Goal: Task Accomplishment & Management: Complete application form

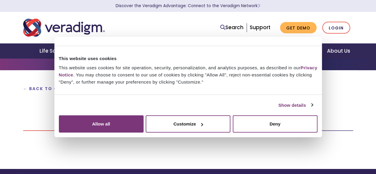
scroll to position [27, 0]
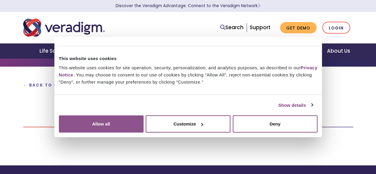
click at [144, 115] on button "Allow all" at bounding box center [101, 123] width 85 height 17
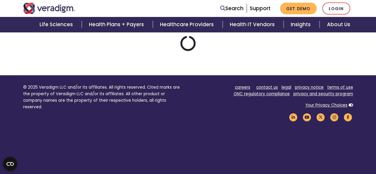
scroll to position [0, 0]
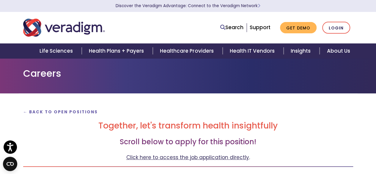
click at [200, 156] on link "Click here to access the job application directly" at bounding box center [187, 157] width 123 height 7
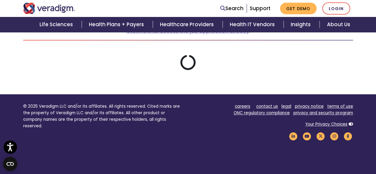
scroll to position [127, 0]
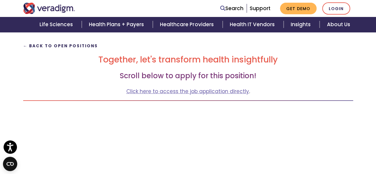
scroll to position [64, 0]
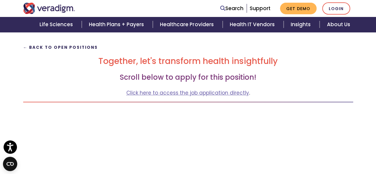
click at [59, 45] on strong "← Back to Open Positions" at bounding box center [60, 48] width 75 height 6
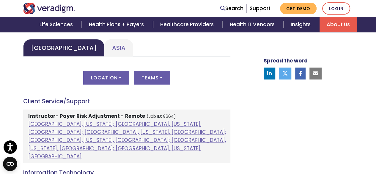
scroll to position [299, 0]
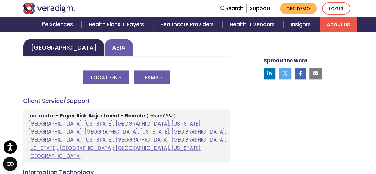
click at [104, 51] on link "Asia" at bounding box center [118, 48] width 29 height 18
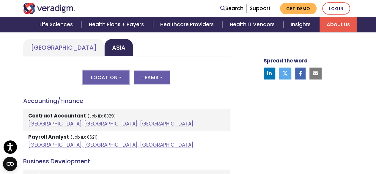
click at [119, 72] on button "Location" at bounding box center [106, 77] width 46 height 14
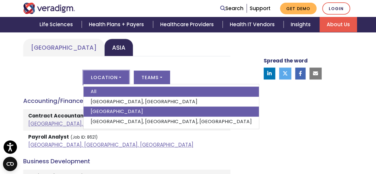
click at [117, 111] on link "[GEOGRAPHIC_DATA]" at bounding box center [171, 111] width 175 height 10
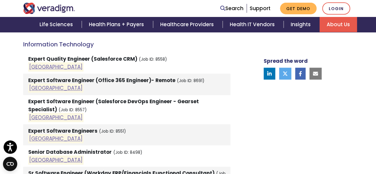
scroll to position [659, 0]
